Goal: Task Accomplishment & Management: Use online tool/utility

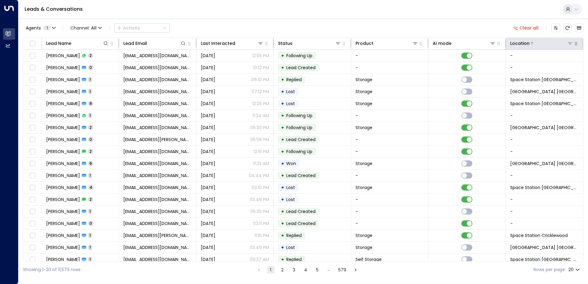
click at [568, 44] on icon at bounding box center [570, 43] width 4 height 2
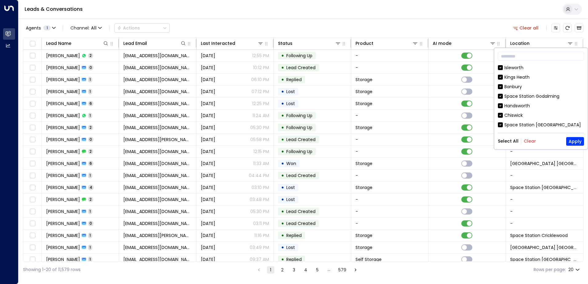
click at [530, 142] on button "Clear" at bounding box center [530, 141] width 12 height 5
click at [503, 126] on div "Space Station [GEOGRAPHIC_DATA]" at bounding box center [541, 125] width 86 height 6
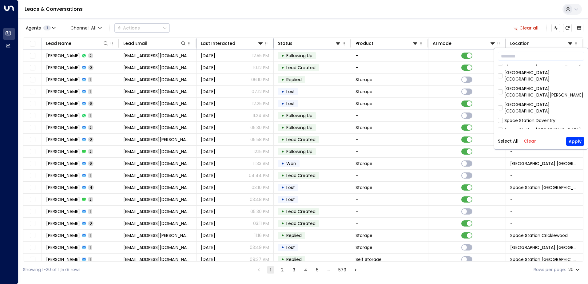
scroll to position [333, 0]
click at [505, 152] on div "Doncaster" at bounding box center [515, 155] width 22 height 6
click at [570, 144] on button "Apply" at bounding box center [575, 141] width 18 height 9
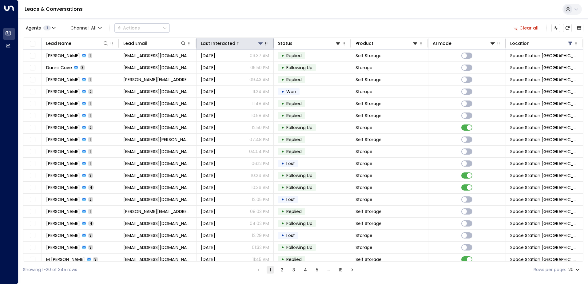
click at [230, 46] on div "Last Interacted" at bounding box center [218, 43] width 34 height 7
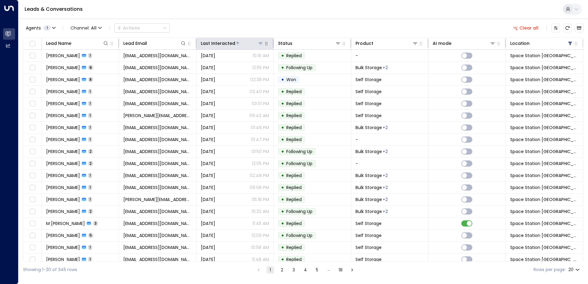
click at [234, 47] on div "Last Interacted" at bounding box center [232, 43] width 63 height 7
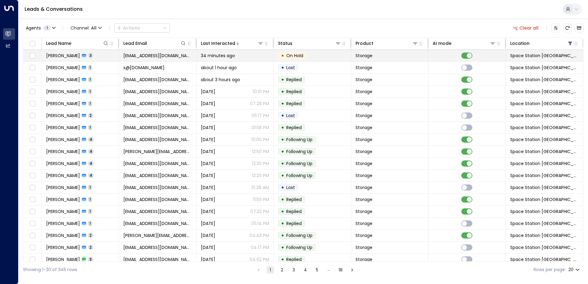
click at [231, 58] on span "34 minutes ago" at bounding box center [218, 56] width 34 height 6
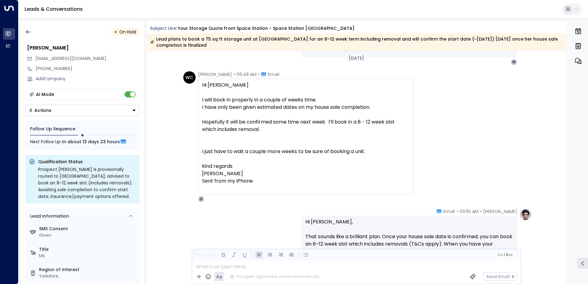
scroll to position [419, 0]
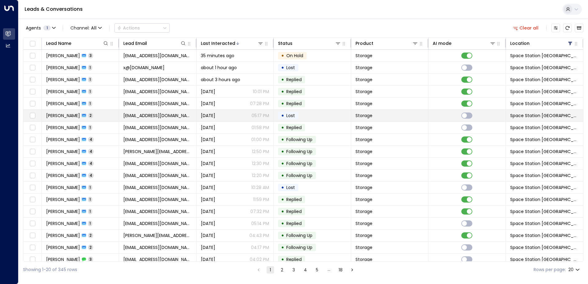
click at [123, 119] on td "[EMAIL_ADDRESS][DOMAIN_NAME]" at bounding box center [157, 116] width 77 height 12
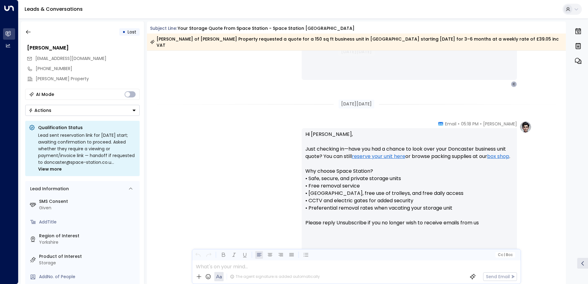
scroll to position [280, 0]
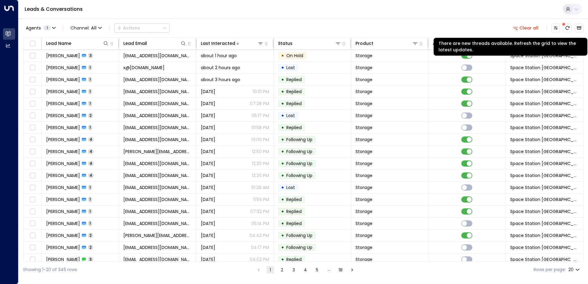
click at [567, 23] on div "Clear all" at bounding box center [546, 28] width 73 height 12
click at [568, 27] on icon "There are new threads available. Refresh the grid to view the latest updates." at bounding box center [567, 28] width 5 height 5
click at [568, 29] on icon "There are new threads available. Refresh the grid to view the latest updates." at bounding box center [567, 28] width 5 height 5
